Goal: Obtain resource: Download file/media

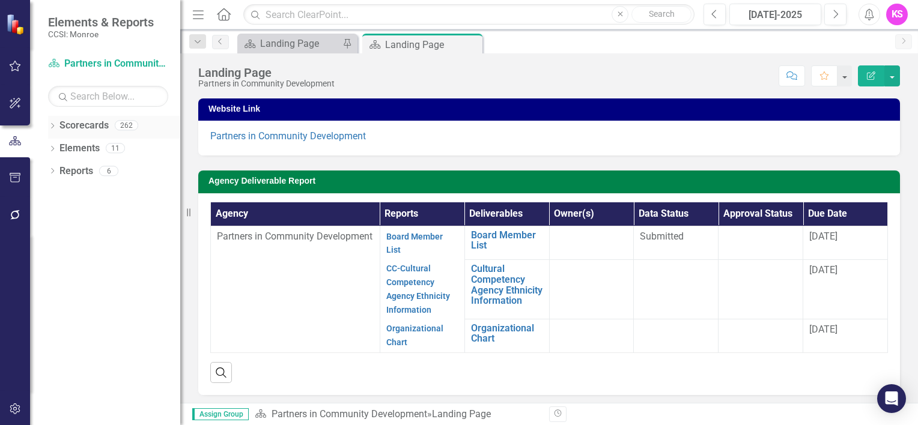
click at [50, 129] on icon "Dropdown" at bounding box center [52, 127] width 8 height 7
click at [62, 147] on icon "Dropdown" at bounding box center [58, 147] width 9 height 7
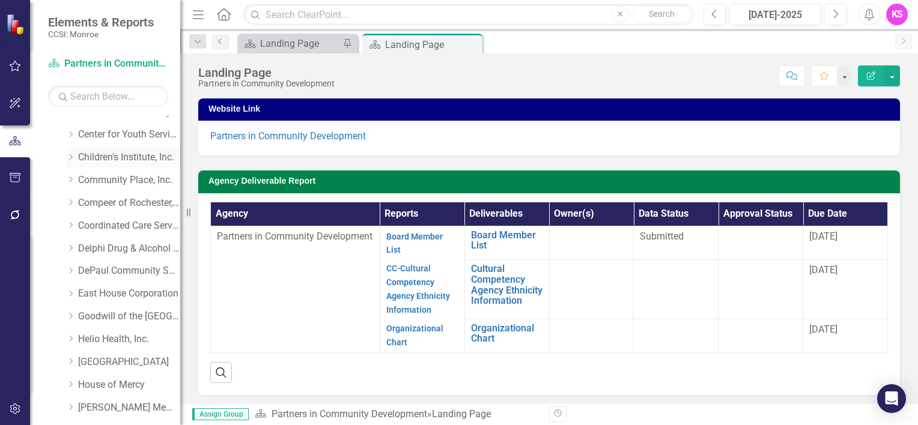
scroll to position [120, 0]
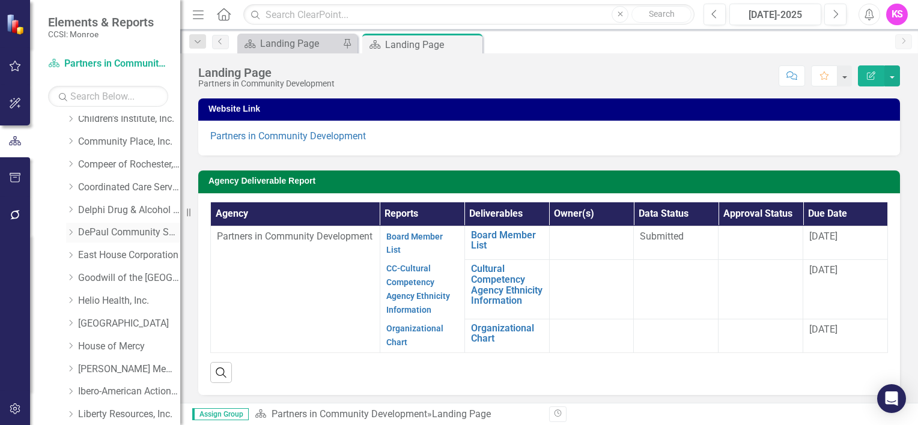
click at [71, 234] on icon "Dropdown" at bounding box center [70, 232] width 9 height 7
click at [114, 234] on link "DePaul Community Services, lnc." at bounding box center [129, 233] width 102 height 14
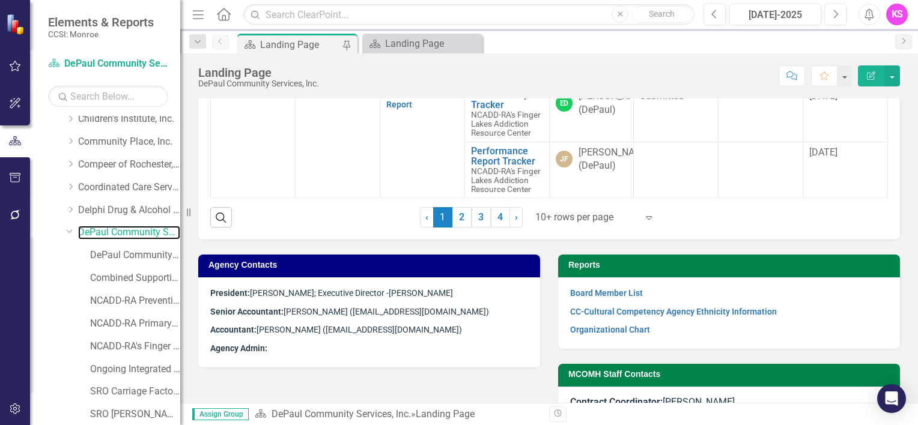
scroll to position [601, 0]
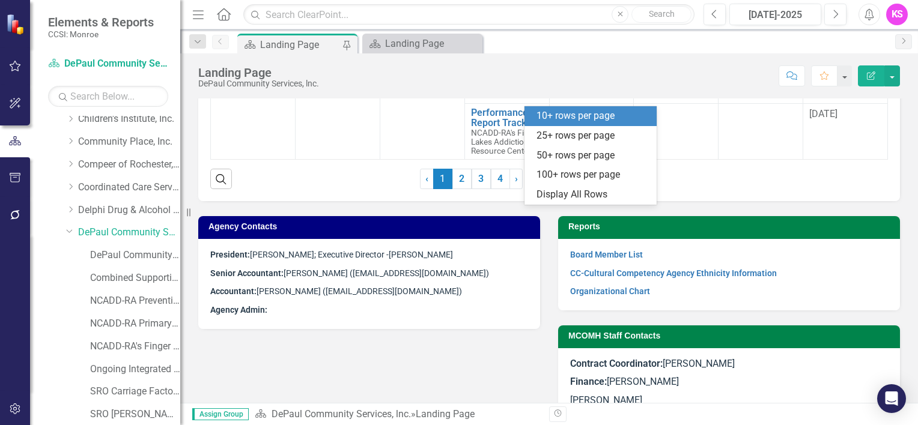
click at [646, 181] on icon at bounding box center [649, 180] width 6 height 4
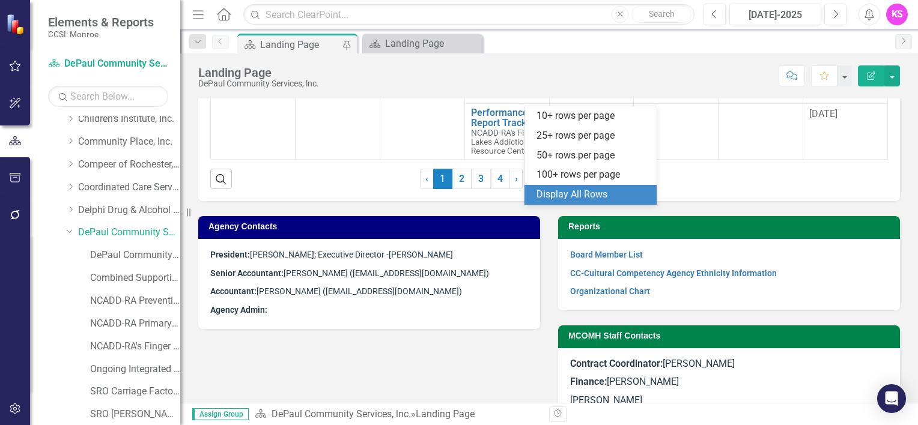
click at [601, 197] on div "Display All Rows" at bounding box center [592, 195] width 113 height 14
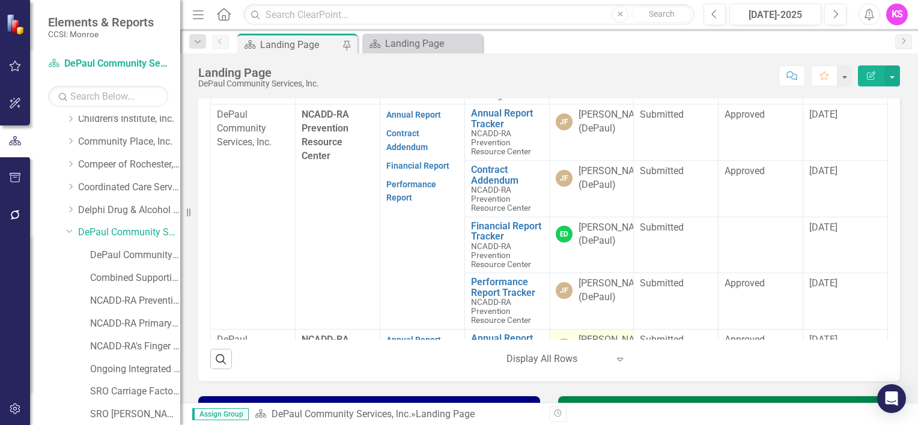
scroll to position [12, 0]
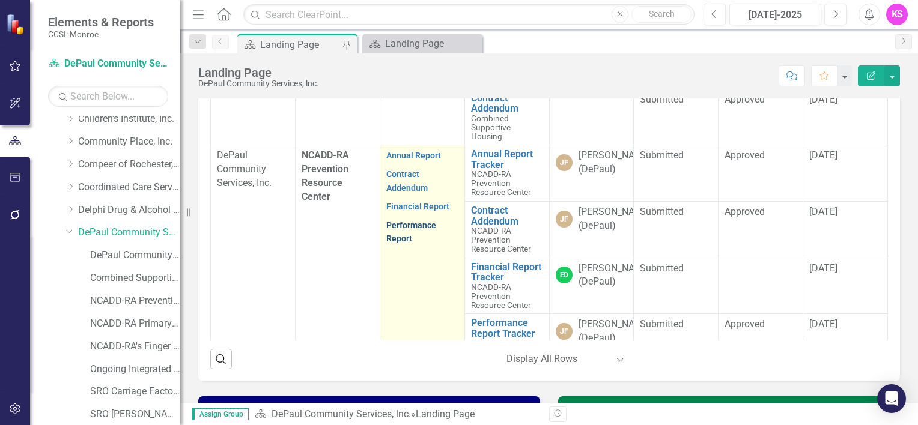
click at [396, 244] on link "Performance Report" at bounding box center [411, 231] width 50 height 23
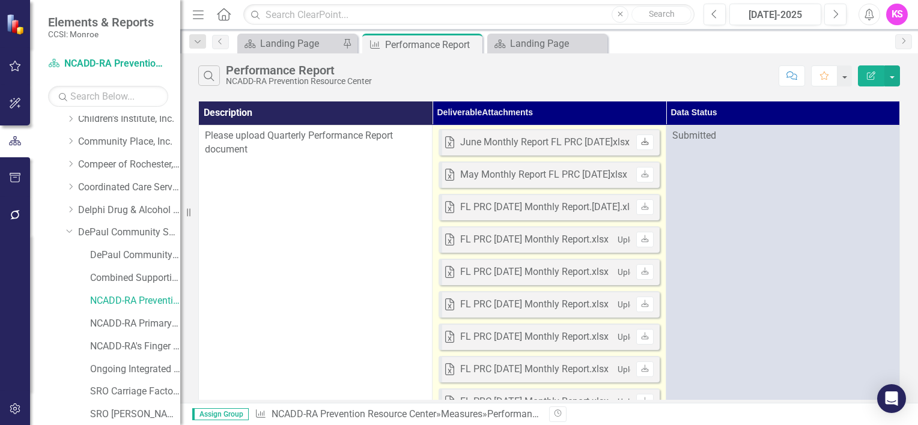
click at [644, 144] on icon "Download" at bounding box center [644, 142] width 9 height 7
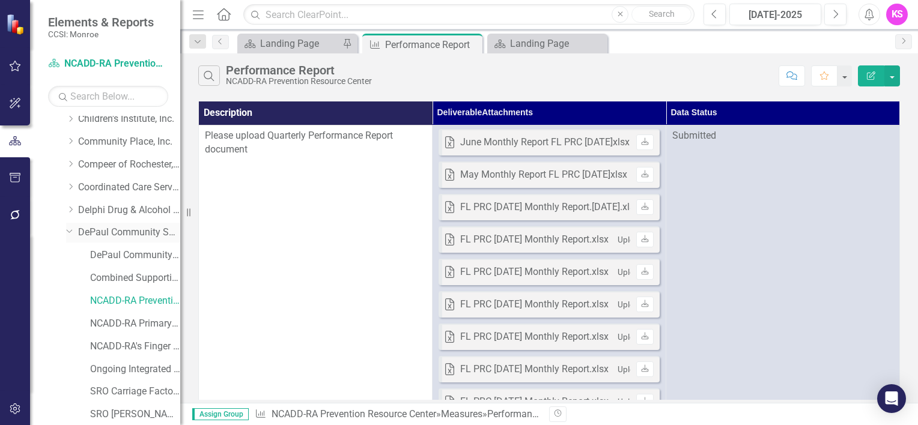
click at [117, 234] on link "DePaul Community Services, lnc." at bounding box center [129, 233] width 102 height 14
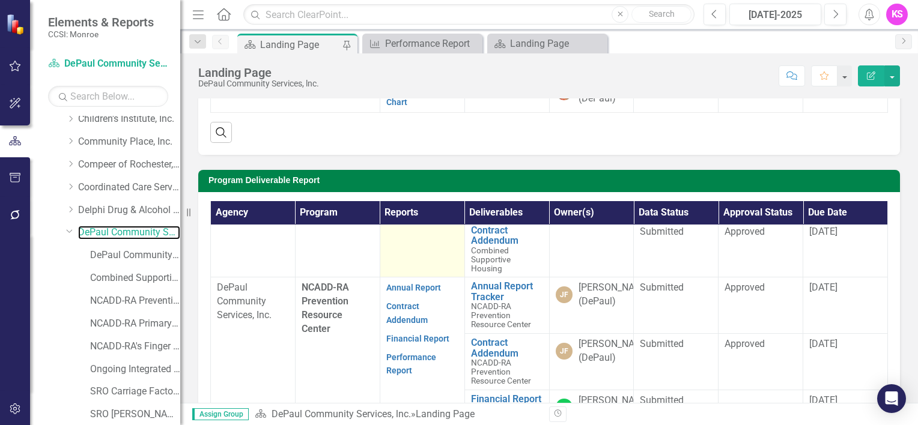
scroll to position [120, 0]
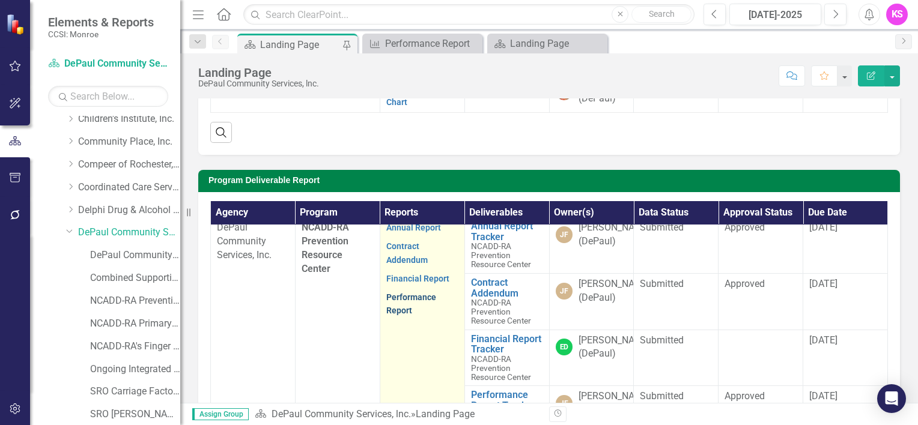
click at [404, 316] on link "Performance Report" at bounding box center [411, 303] width 50 height 23
